Goal: Ask a question

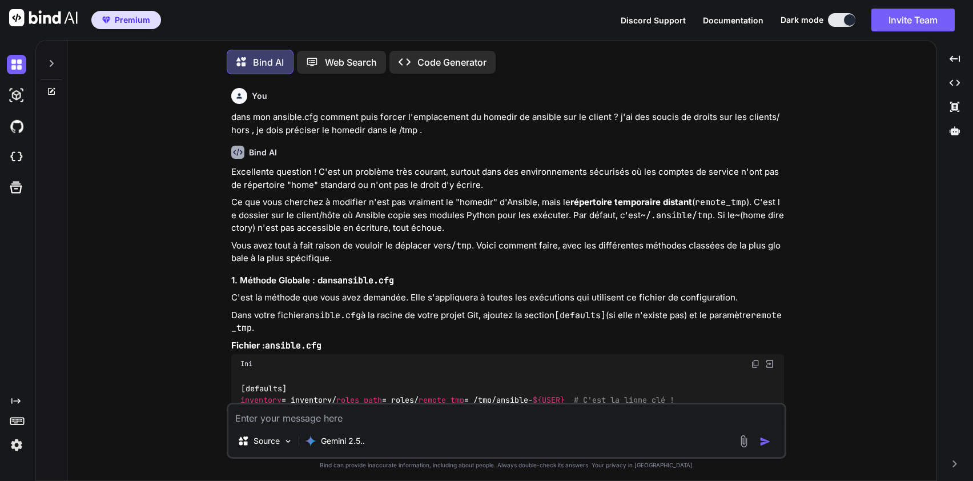
scroll to position [6, 0]
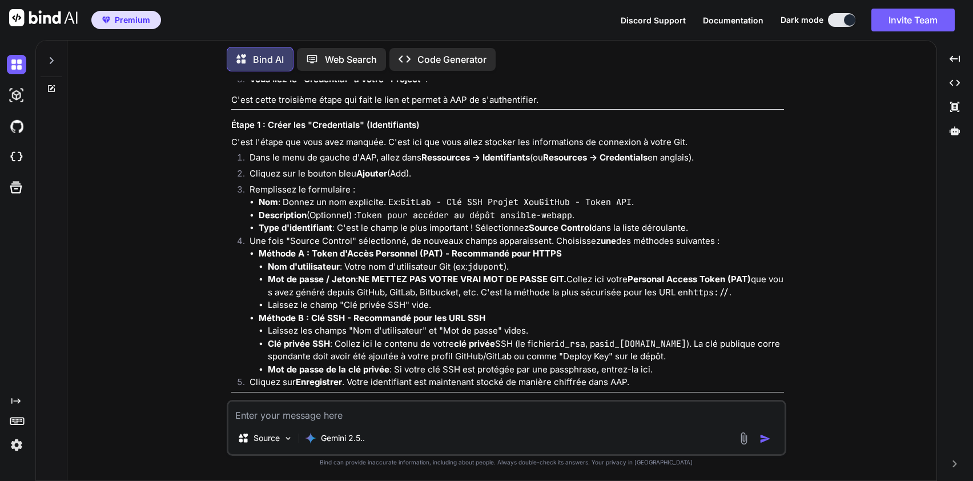
type textarea "x"
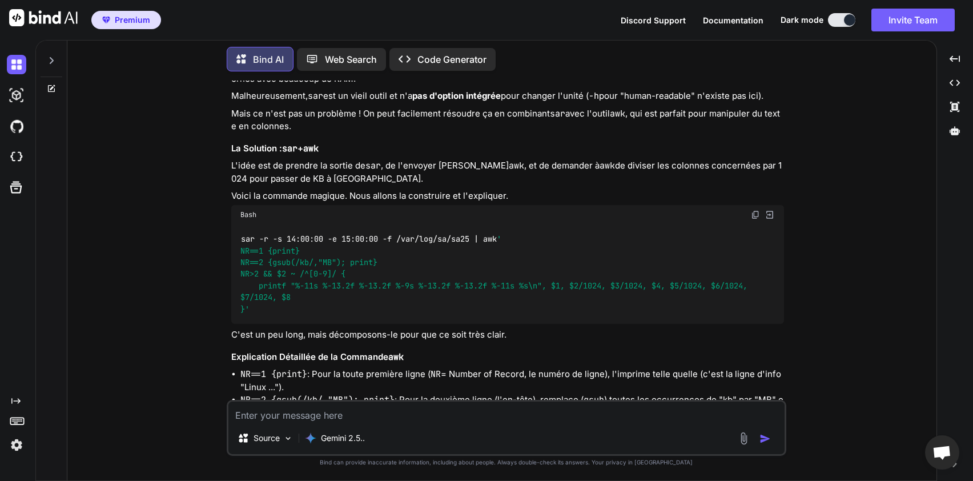
scroll to position [4972, 0]
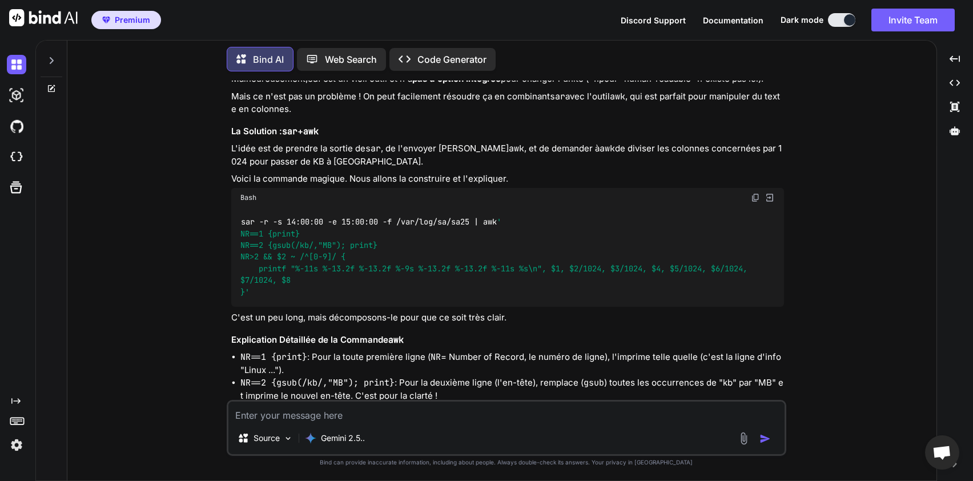
click at [491, 420] on textarea at bounding box center [506, 412] width 556 height 21
click at [332, 420] on textarea at bounding box center [506, 412] width 556 height 21
click at [356, 409] on textarea at bounding box center [506, 412] width 556 height 21
click at [343, 415] on textarea at bounding box center [506, 412] width 556 height 21
click at [351, 408] on textarea at bounding box center [506, 412] width 556 height 21
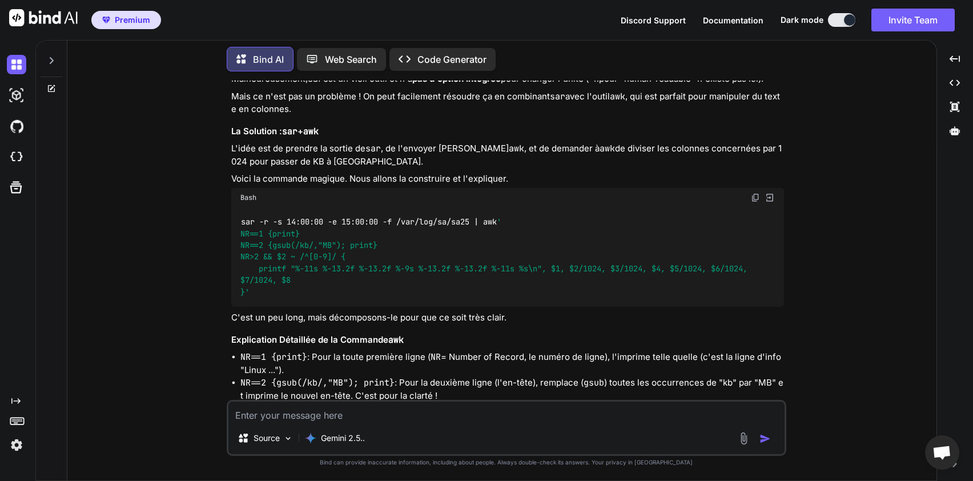
click at [318, 419] on textarea at bounding box center [506, 412] width 556 height 21
click at [308, 411] on textarea at bounding box center [506, 412] width 556 height 21
click at [294, 423] on div "Source Gemini 2.5.." at bounding box center [507, 428] width 560 height 56
click at [302, 416] on textarea at bounding box center [506, 412] width 556 height 21
click at [294, 412] on textarea at bounding box center [506, 412] width 556 height 21
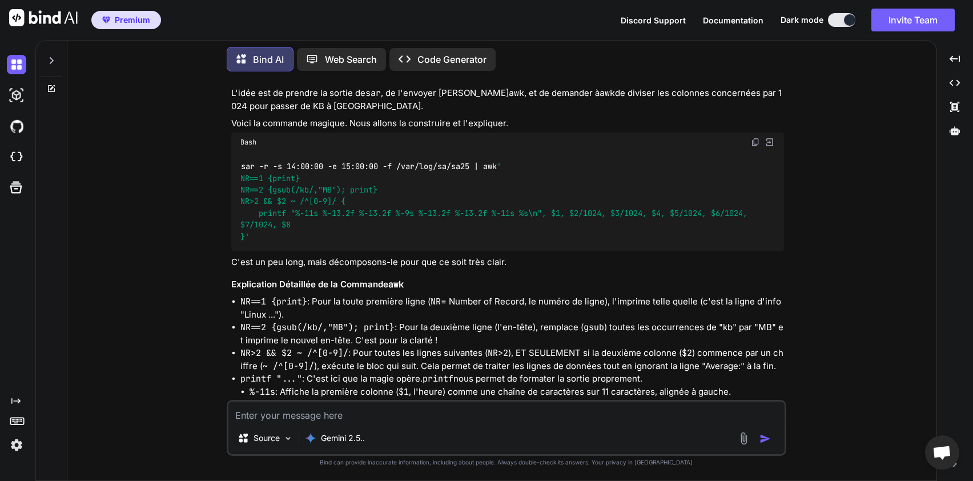
scroll to position [5041, 0]
